Goal: Transaction & Acquisition: Purchase product/service

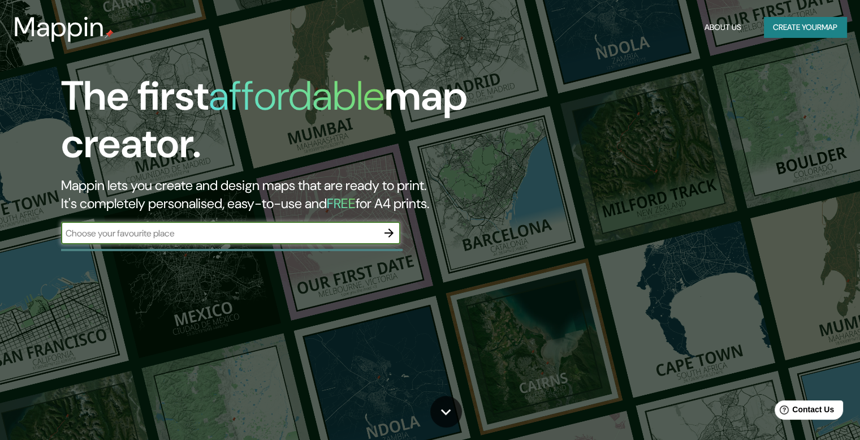
click at [197, 235] on input "text" at bounding box center [219, 233] width 317 height 13
type input "dosquebradas"
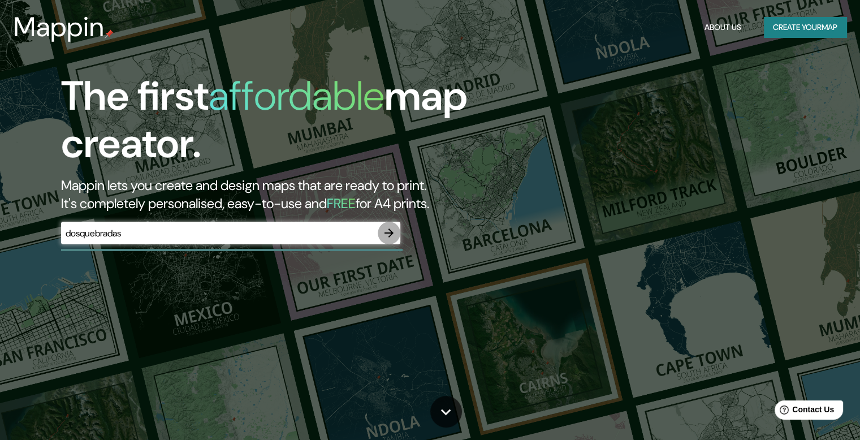
click at [389, 227] on icon "button" at bounding box center [389, 233] width 14 height 14
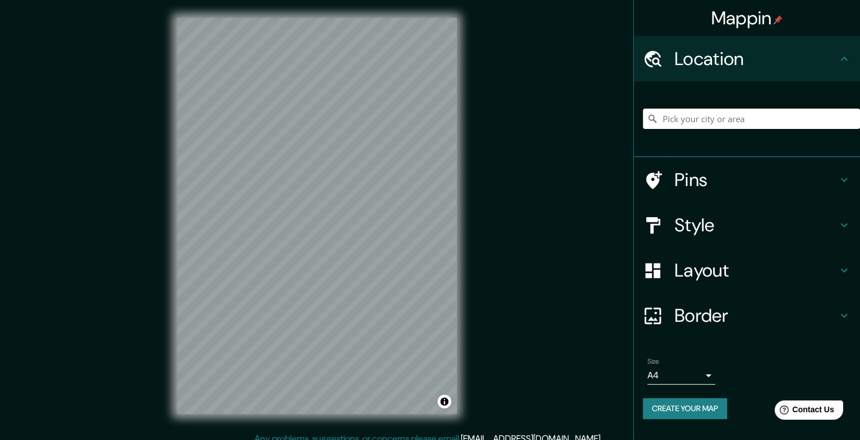
click at [762, 123] on input "Pick your city or area" at bounding box center [751, 119] width 217 height 20
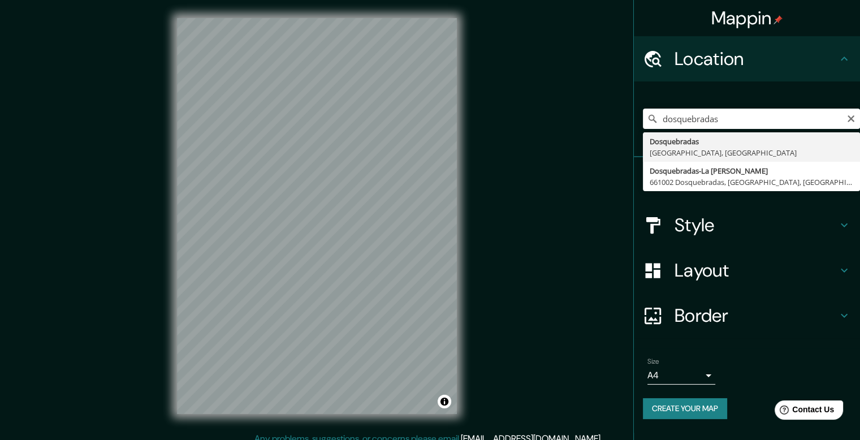
type input "Dosquebradas, [GEOGRAPHIC_DATA], [GEOGRAPHIC_DATA]"
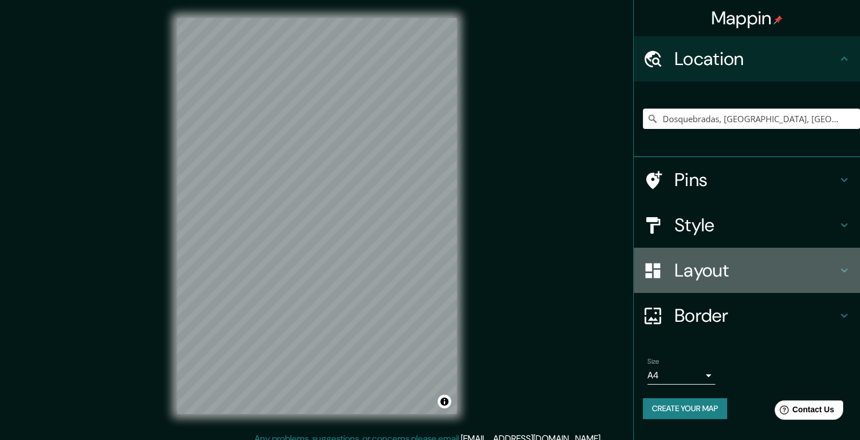
click at [738, 270] on h4 "Layout" at bounding box center [755, 270] width 163 height 23
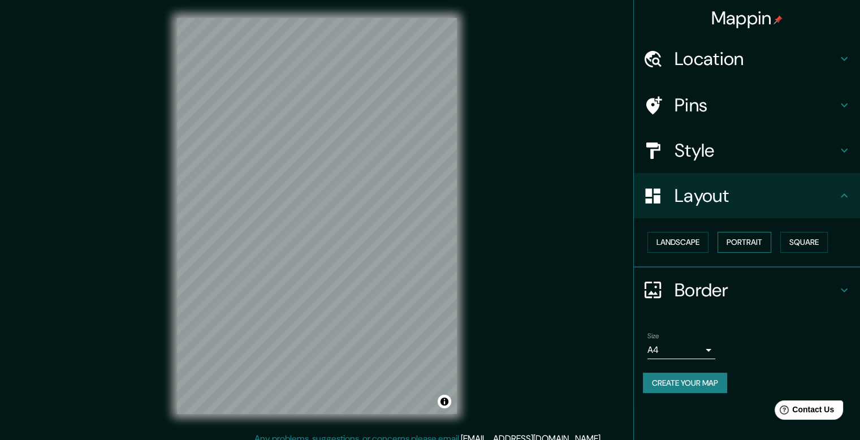
click at [748, 239] on button "Portrait" at bounding box center [744, 242] width 54 height 21
click at [675, 245] on button "Landscape" at bounding box center [677, 242] width 61 height 21
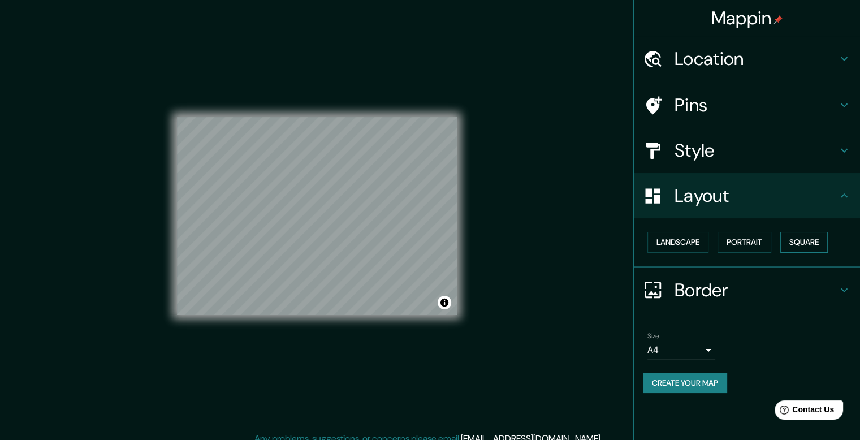
click at [797, 242] on button "Square" at bounding box center [803, 242] width 47 height 21
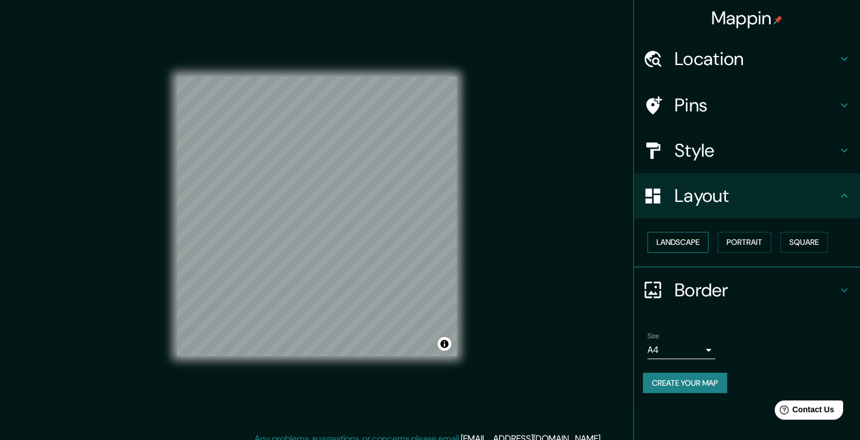
click at [682, 249] on button "Landscape" at bounding box center [677, 242] width 61 height 21
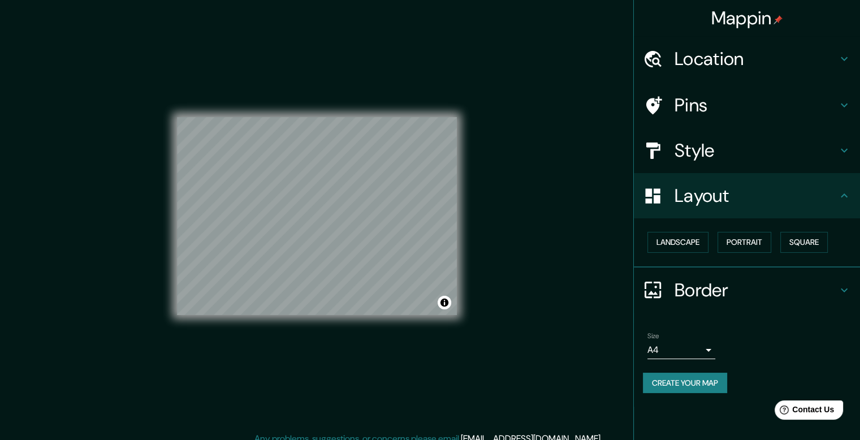
click at [692, 159] on h4 "Style" at bounding box center [755, 150] width 163 height 23
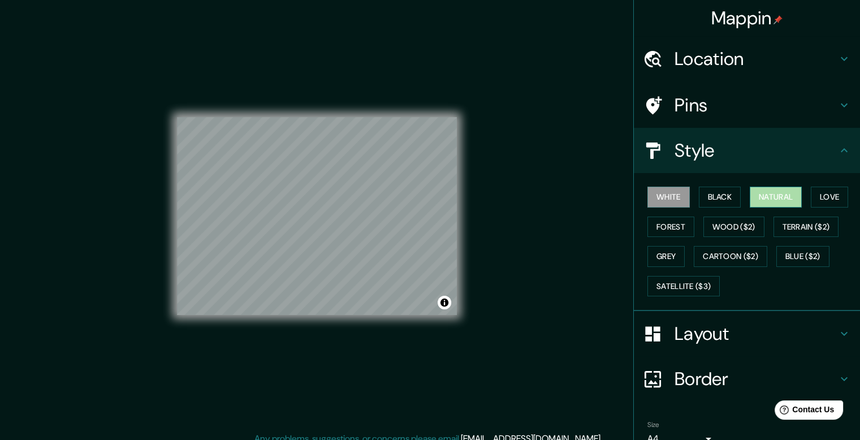
click at [773, 193] on button "Natural" at bounding box center [775, 197] width 52 height 21
click at [663, 227] on button "Forest" at bounding box center [670, 226] width 47 height 21
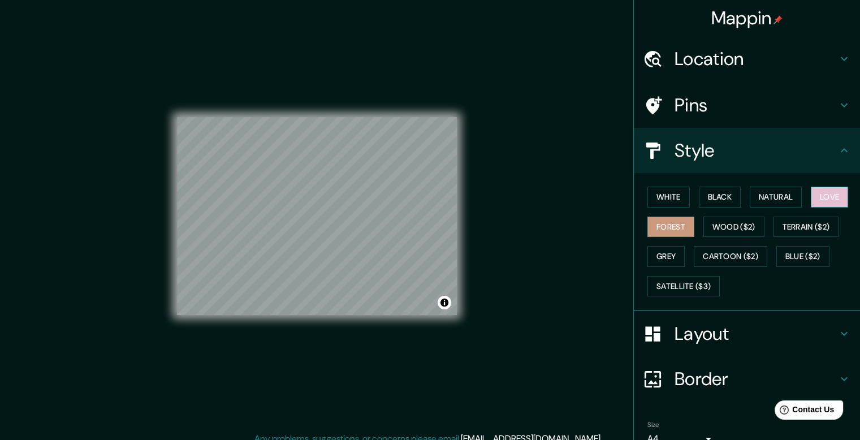
click at [820, 196] on button "Love" at bounding box center [829, 197] width 37 height 21
click at [765, 197] on button "Natural" at bounding box center [775, 197] width 52 height 21
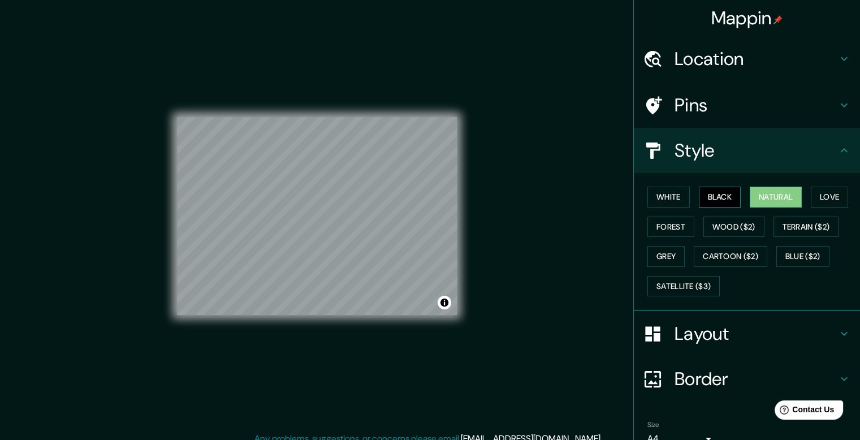
click at [715, 195] on button "Black" at bounding box center [720, 197] width 42 height 21
click at [660, 196] on button "White" at bounding box center [668, 197] width 42 height 21
click at [759, 194] on button "Natural" at bounding box center [775, 197] width 52 height 21
click at [716, 113] on h4 "Pins" at bounding box center [755, 105] width 163 height 23
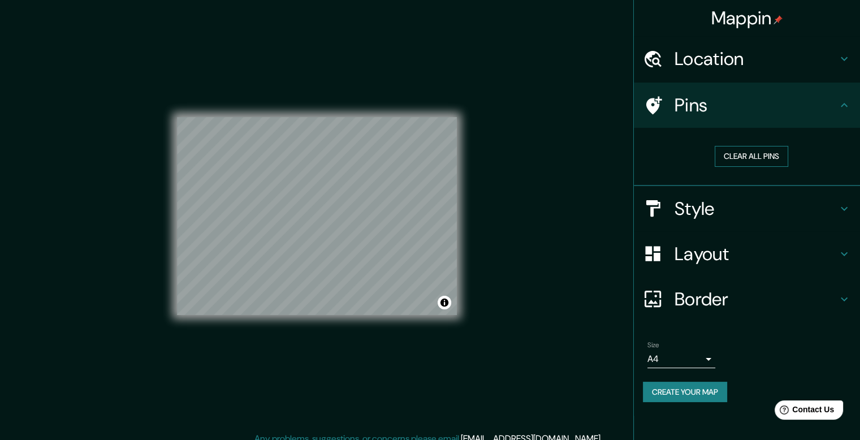
click at [746, 150] on button "Clear all pins" at bounding box center [750, 156] width 73 height 21
click at [683, 359] on body "Mappin Location Dosquebradas, Risaralda, Colombia Pins Clear all pins Style Lay…" at bounding box center [430, 220] width 860 height 440
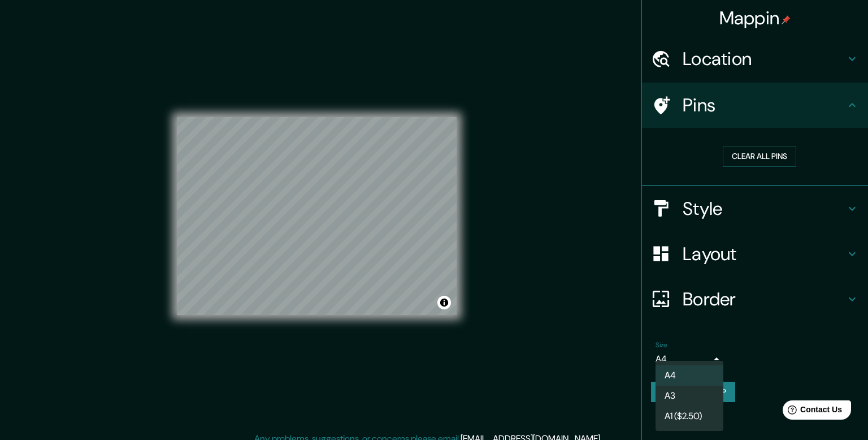
click at [685, 396] on li "A3" at bounding box center [690, 395] width 68 height 20
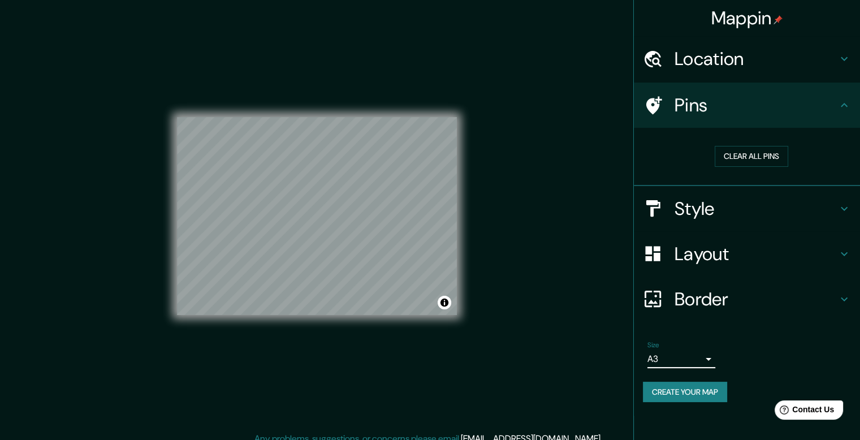
click at [686, 358] on body "Mappin Location Dosquebradas, Risaralda, Colombia Pins Clear all pins Style Lay…" at bounding box center [430, 220] width 860 height 440
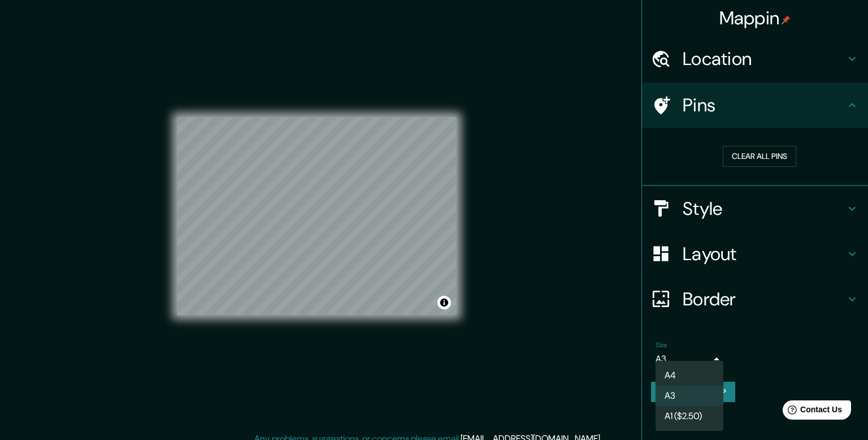
click at [690, 382] on li "A4" at bounding box center [690, 375] width 68 height 20
type input "single"
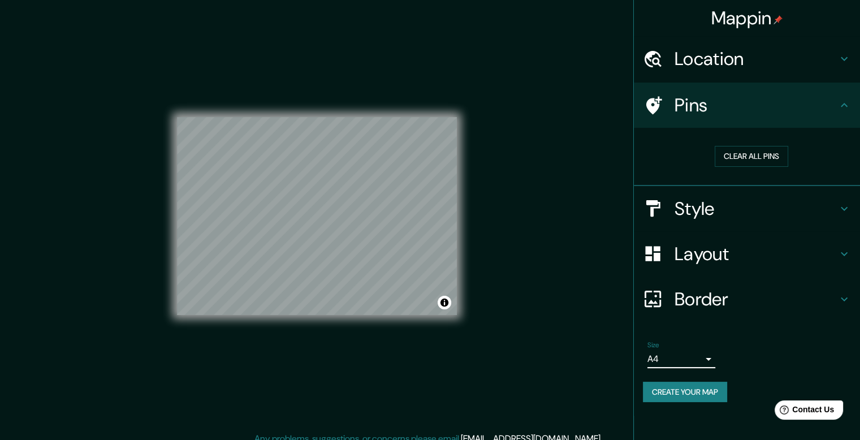
click at [772, 70] on div "Location" at bounding box center [747, 58] width 226 height 45
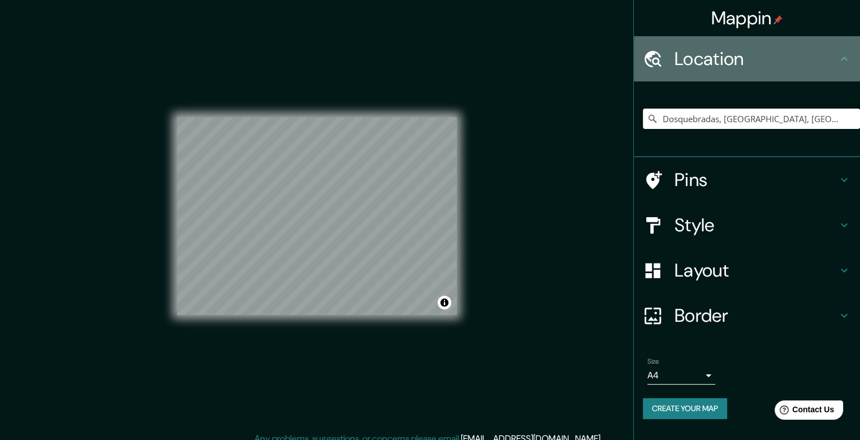
click at [790, 70] on h4 "Location" at bounding box center [755, 58] width 163 height 23
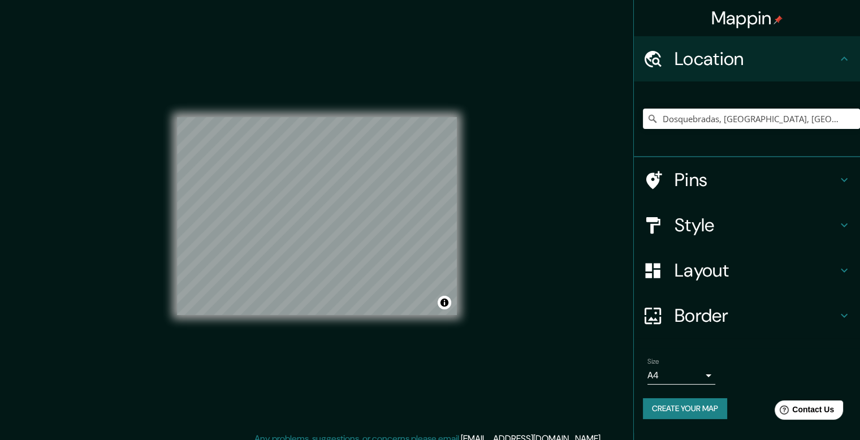
click at [764, 310] on h4 "Border" at bounding box center [755, 315] width 163 height 23
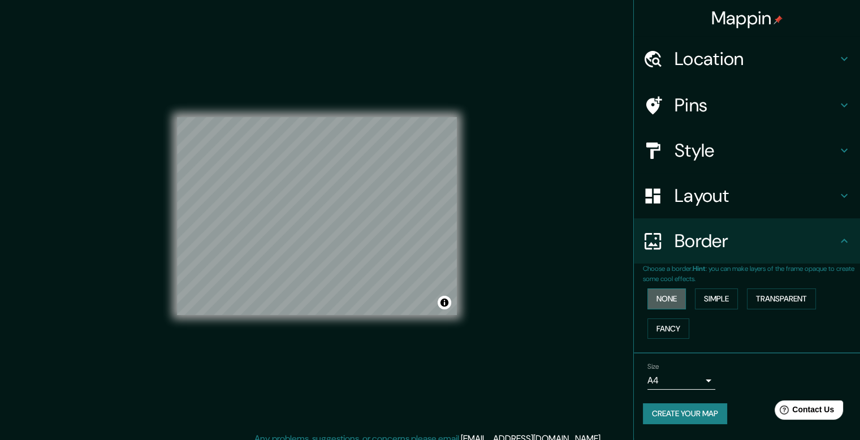
click at [675, 302] on button "None" at bounding box center [666, 298] width 38 height 21
click at [710, 301] on button "Simple" at bounding box center [716, 298] width 43 height 21
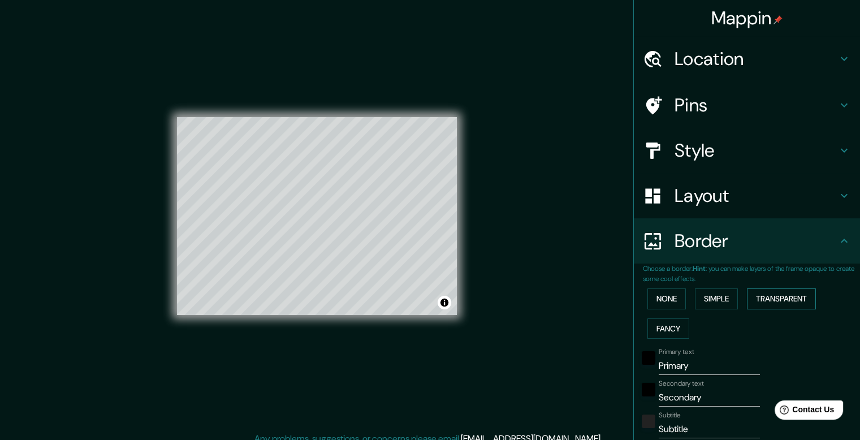
click at [757, 301] on button "Transparent" at bounding box center [781, 298] width 69 height 21
click at [669, 331] on button "Fancy" at bounding box center [668, 328] width 42 height 21
click at [774, 301] on button "Transparent" at bounding box center [781, 298] width 69 height 21
click at [656, 299] on button "None" at bounding box center [666, 298] width 38 height 21
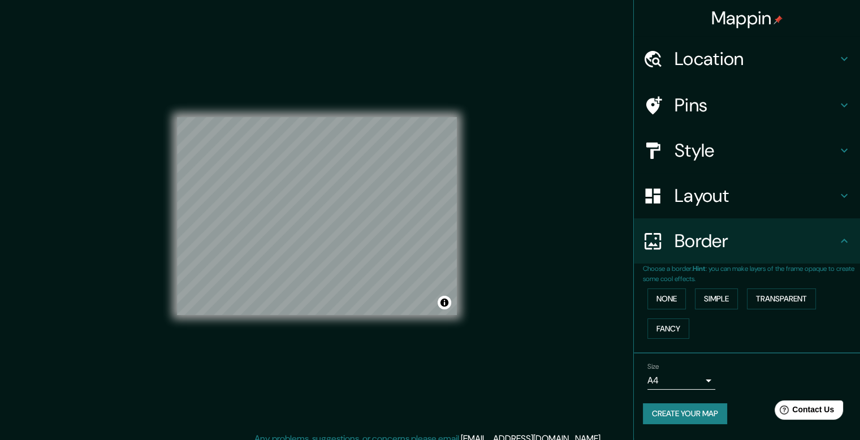
click at [716, 61] on h4 "Location" at bounding box center [755, 58] width 163 height 23
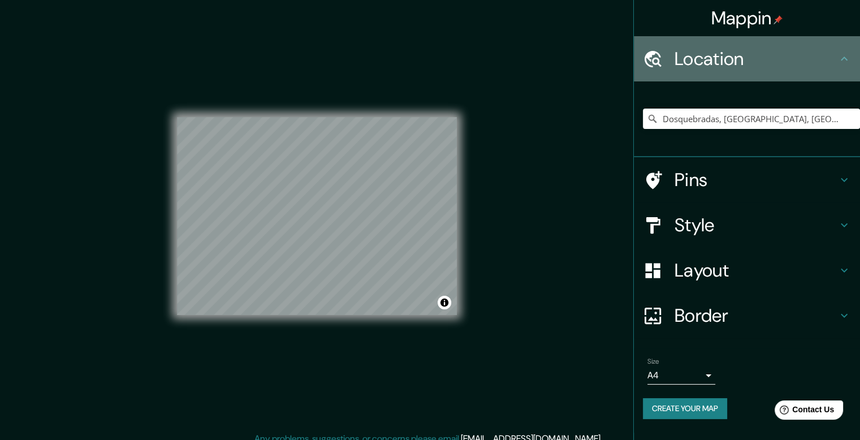
click at [716, 61] on h4 "Location" at bounding box center [755, 58] width 163 height 23
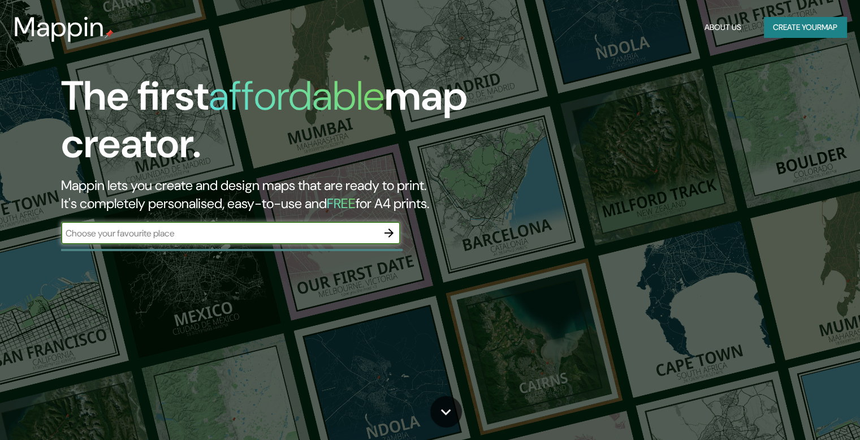
click at [214, 230] on input "text" at bounding box center [219, 233] width 317 height 13
type input "dosquebradas"
click at [390, 233] on icon "button" at bounding box center [388, 232] width 9 height 9
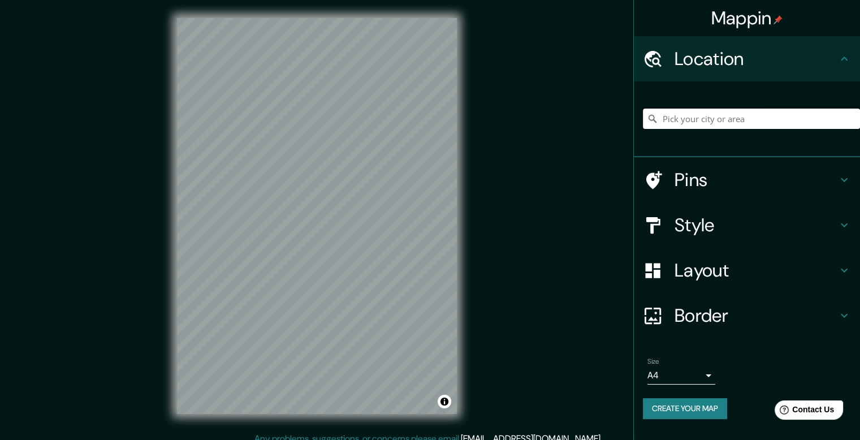
click at [696, 121] on input "Pick your city or area" at bounding box center [751, 119] width 217 height 20
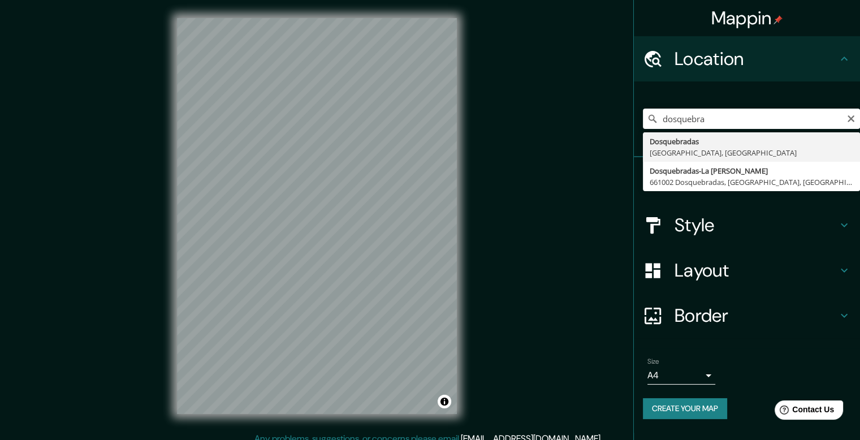
type input "Dosquebradas, [GEOGRAPHIC_DATA], [GEOGRAPHIC_DATA]"
